Goal: Task Accomplishment & Management: Manage account settings

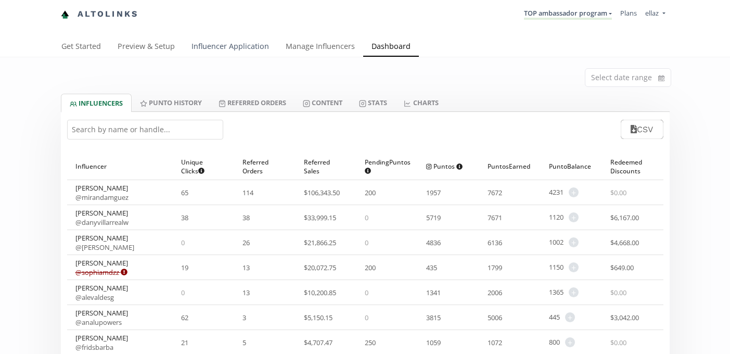
click at [232, 50] on link "Influencer Application" at bounding box center [230, 47] width 94 height 21
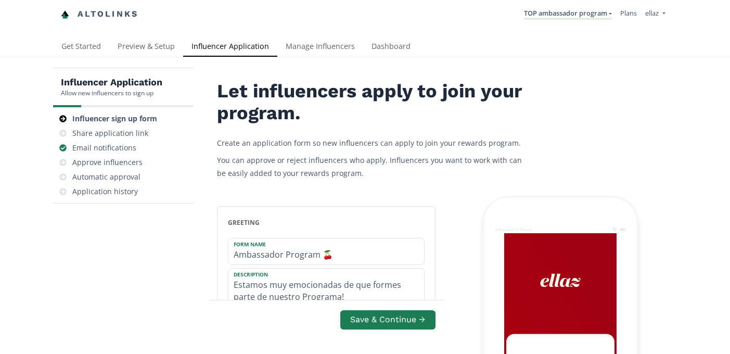
click at [311, 44] on link "Manage Influencers" at bounding box center [320, 47] width 86 height 21
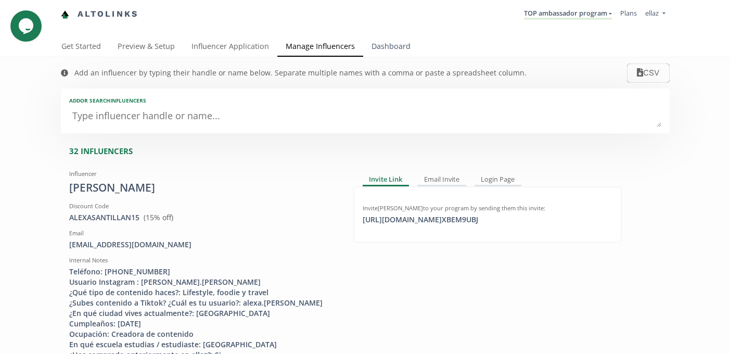
click at [371, 56] on link "Dashboard" at bounding box center [391, 47] width 56 height 21
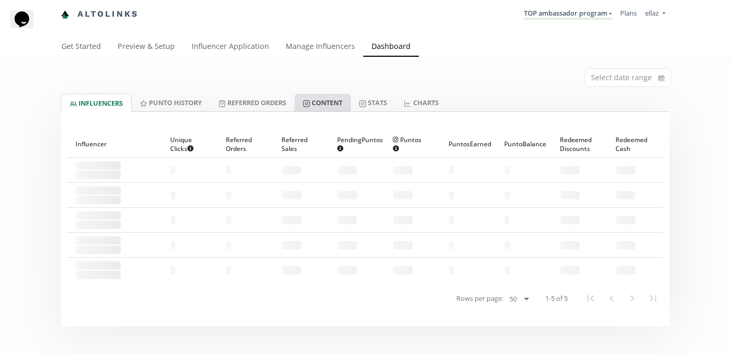
click at [320, 97] on link "Content" at bounding box center [323, 103] width 56 height 18
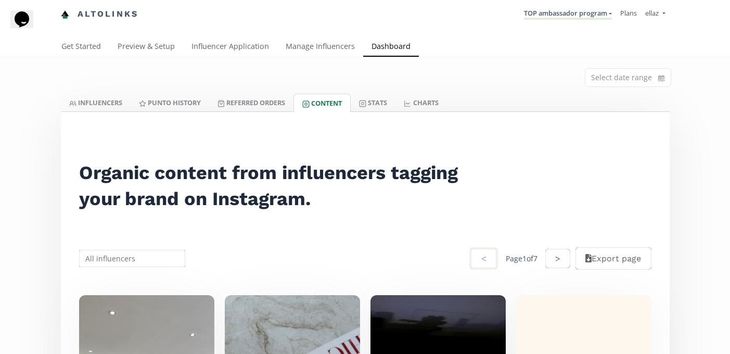
click at [550, 20] on li "TOP ambassador program KINEDU MACRO INFLUENCERS (prog ventas) Ambassador Progra…" at bounding box center [568, 14] width 96 height 20
click at [553, 18] on link "TOP ambassador program" at bounding box center [568, 13] width 88 height 11
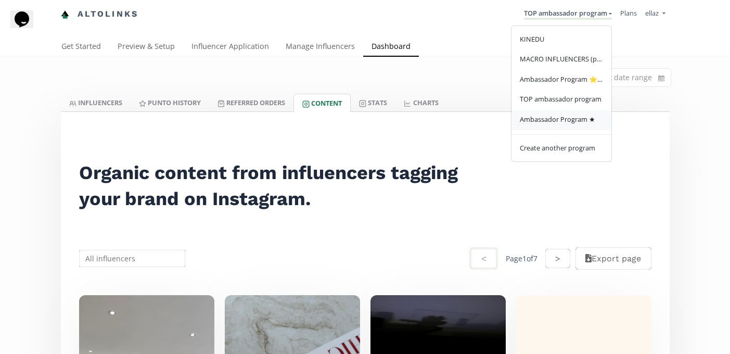
click at [579, 119] on span "Ambassador Program ★" at bounding box center [557, 118] width 75 height 9
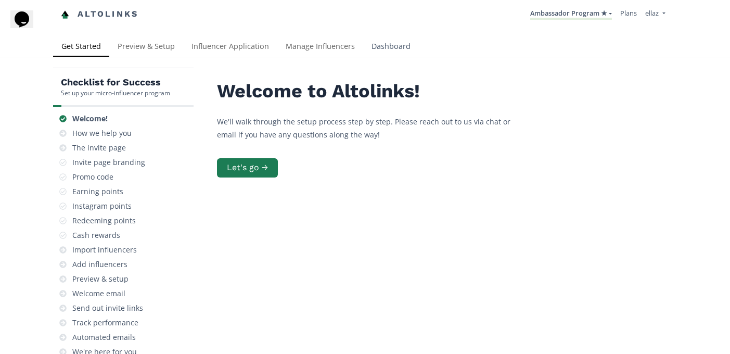
click at [384, 45] on link "Dashboard" at bounding box center [391, 47] width 56 height 21
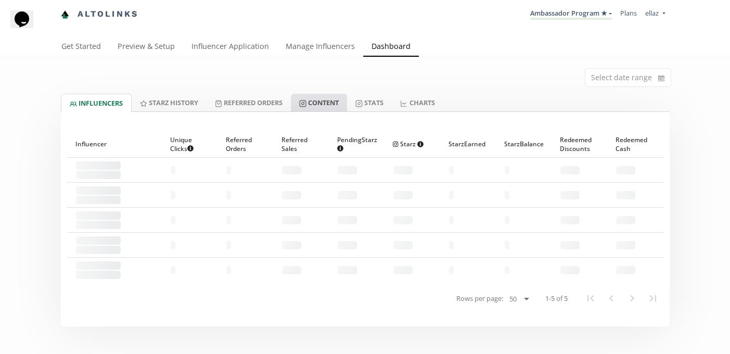
click at [326, 98] on link "Content" at bounding box center [319, 103] width 56 height 18
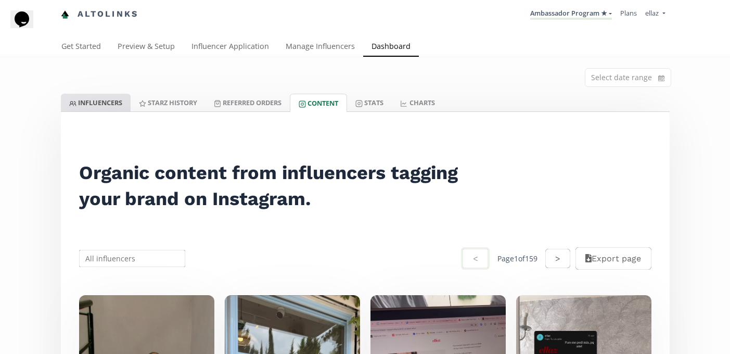
click at [107, 100] on link "INFLUENCERS" at bounding box center [96, 103] width 70 height 18
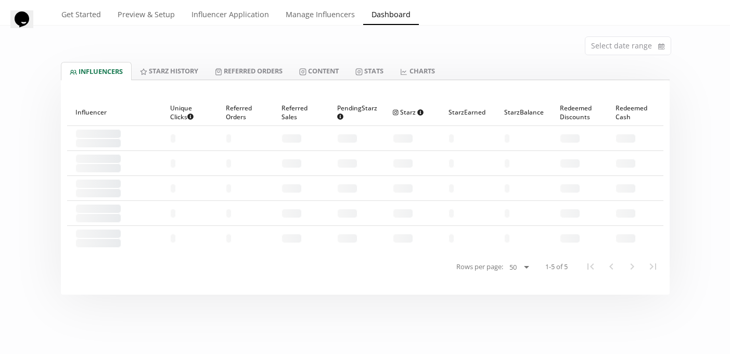
scroll to position [33, 0]
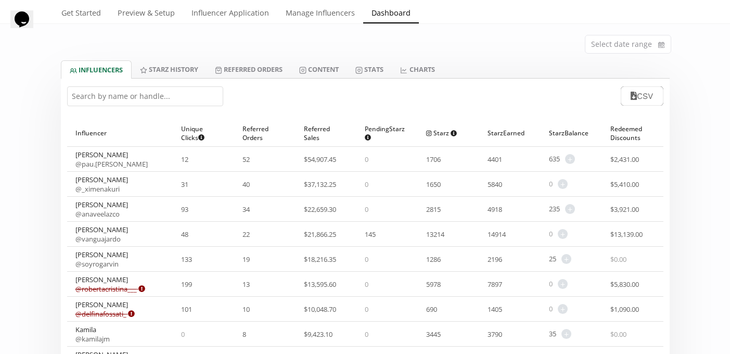
click at [160, 98] on input "text" at bounding box center [145, 96] width 156 height 20
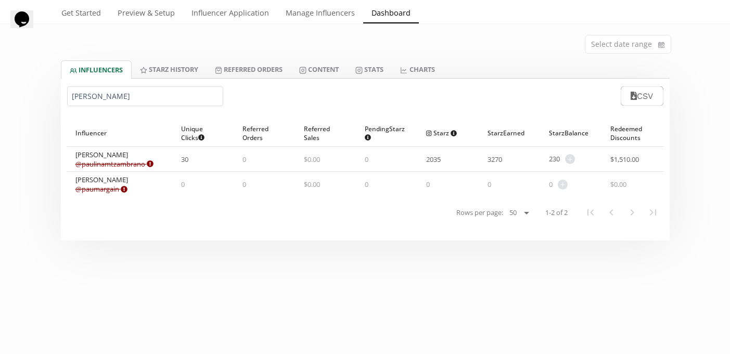
type input "[PERSON_NAME]"
